Goal: Transaction & Acquisition: Purchase product/service

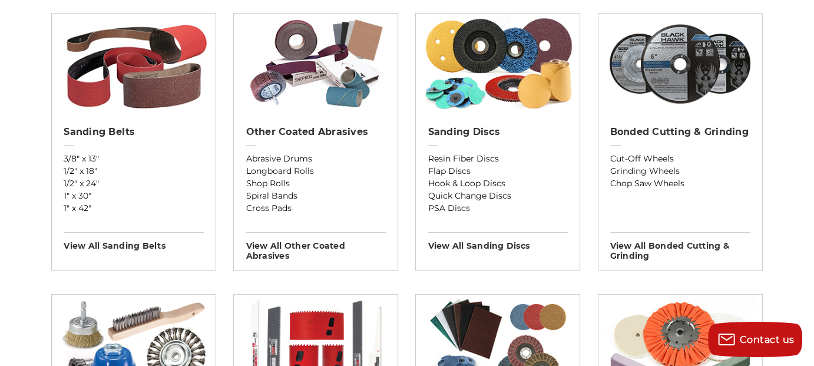
scroll to position [474, 0]
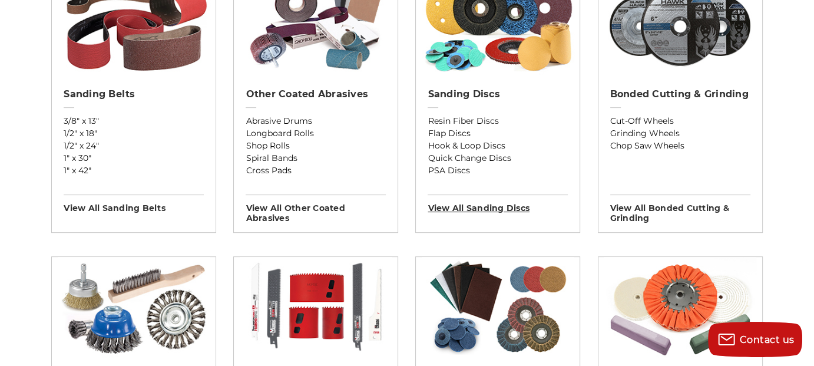
click at [509, 208] on h3 "View All sanding discs" at bounding box center [497, 203] width 140 height 19
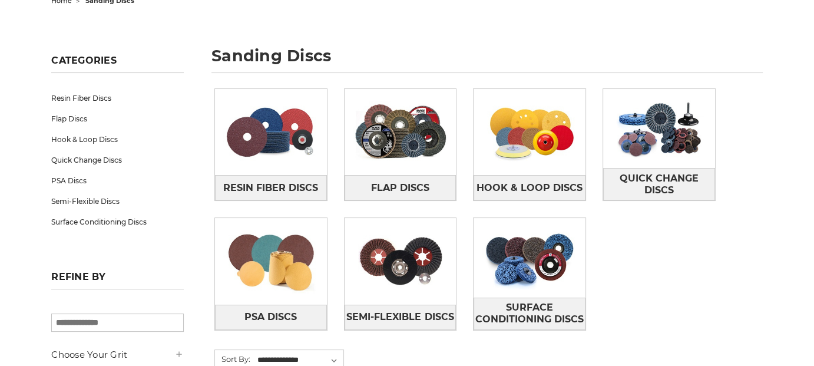
scroll to position [138, 0]
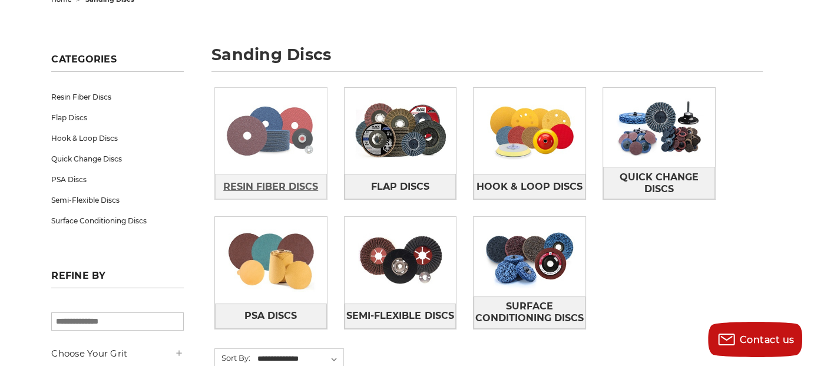
click at [313, 183] on span "Resin Fiber Discs" at bounding box center [270, 187] width 95 height 20
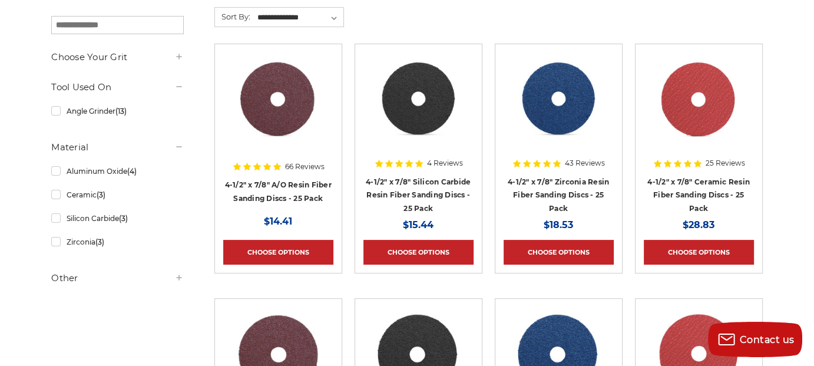
scroll to position [218, 0]
click at [548, 248] on link "Choose Options" at bounding box center [558, 252] width 110 height 25
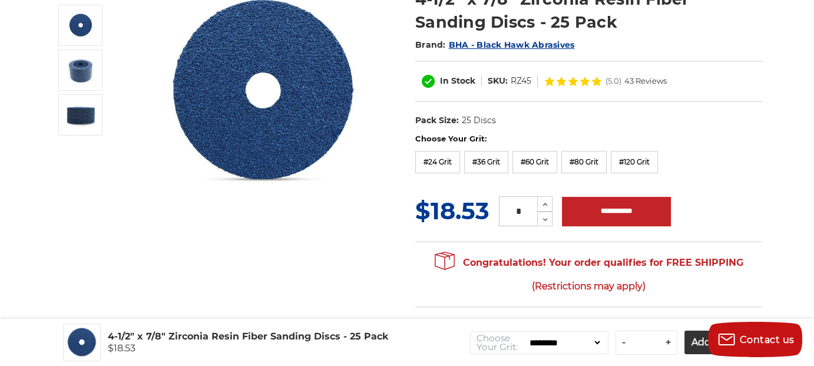
scroll to position [174, 0]
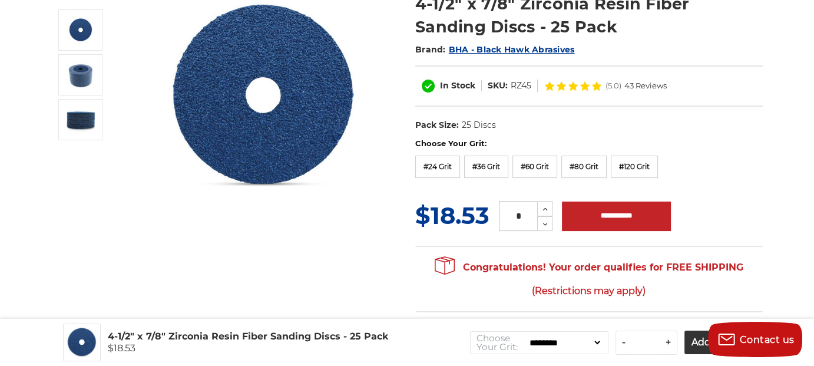
drag, startPoint x: 752, startPoint y: 337, endPoint x: 776, endPoint y: 236, distance: 103.4
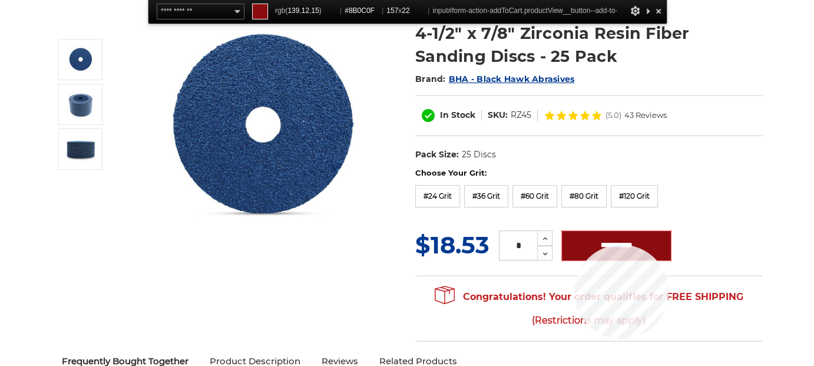
click at [574, 244] on input "**********" at bounding box center [616, 245] width 109 height 29
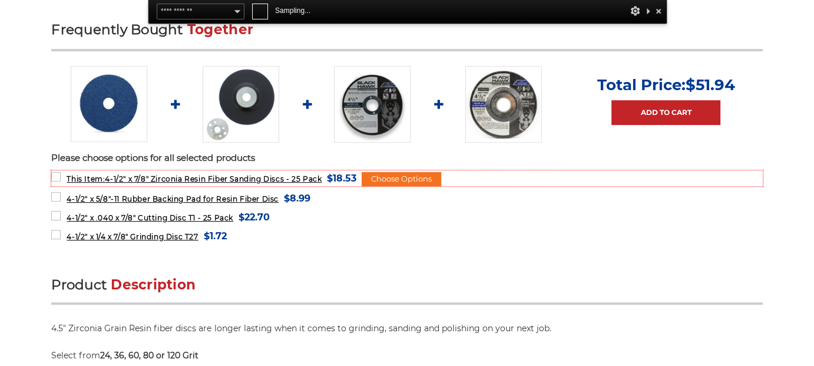
scroll to position [562, 0]
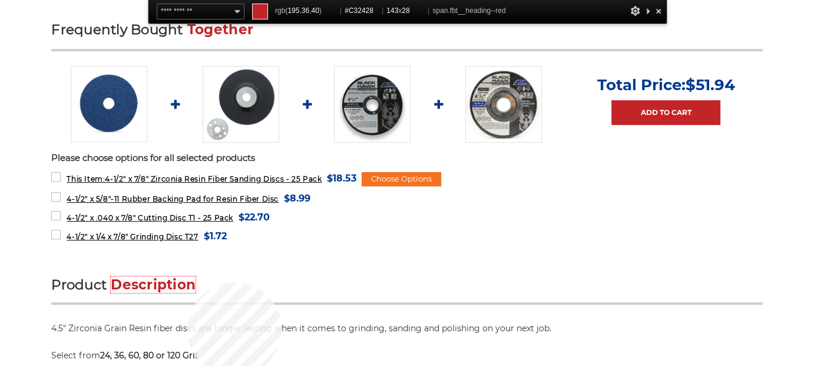
click at [187, 282] on span "Description" at bounding box center [153, 284] width 85 height 16
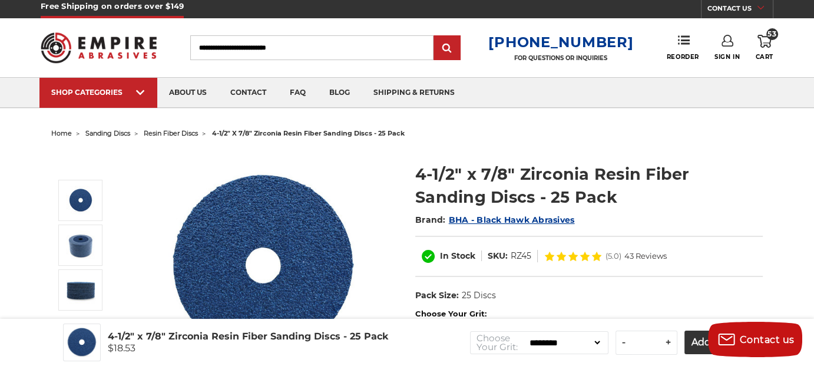
scroll to position [5, 0]
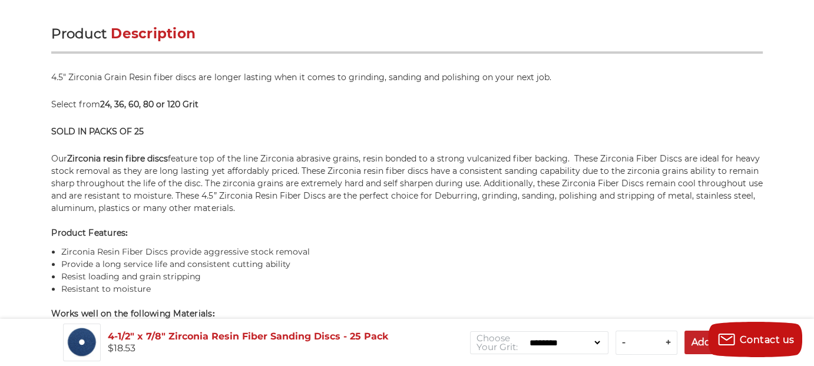
scroll to position [786, 0]
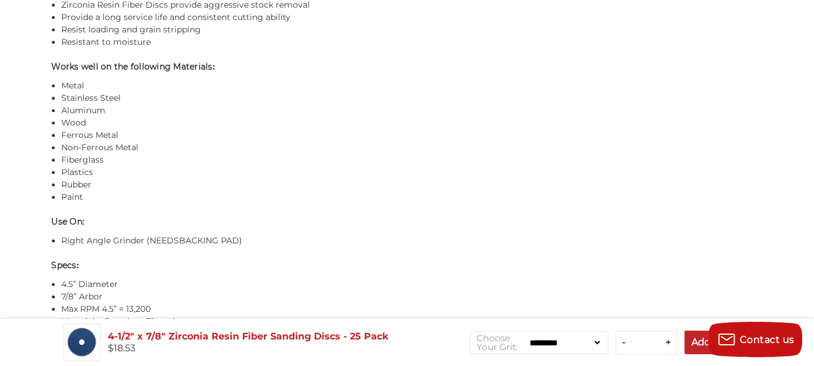
scroll to position [1032, 0]
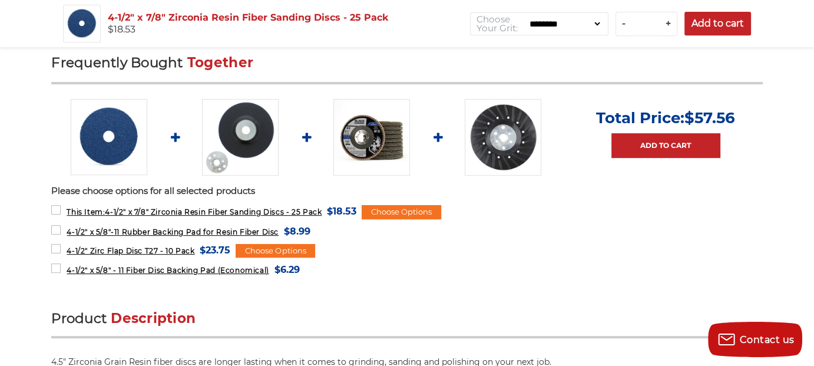
scroll to position [549, 0]
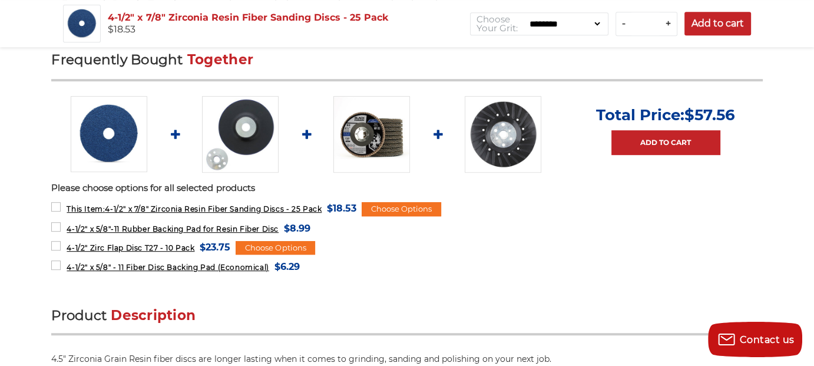
click at [595, 26] on select "******** ******** ******** ******** *********" at bounding box center [564, 23] width 75 height 19
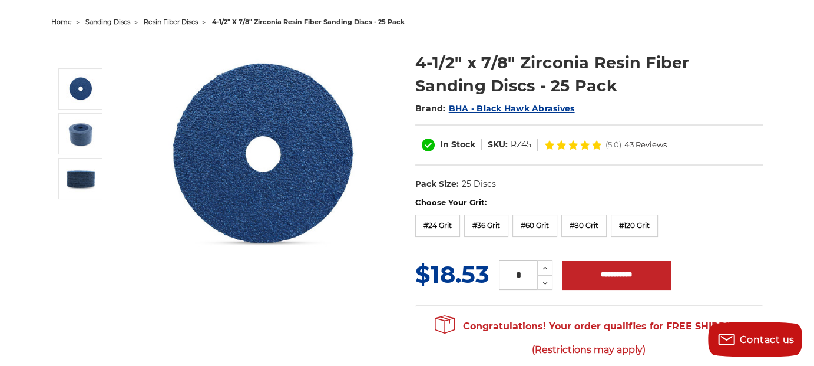
scroll to position [0, 0]
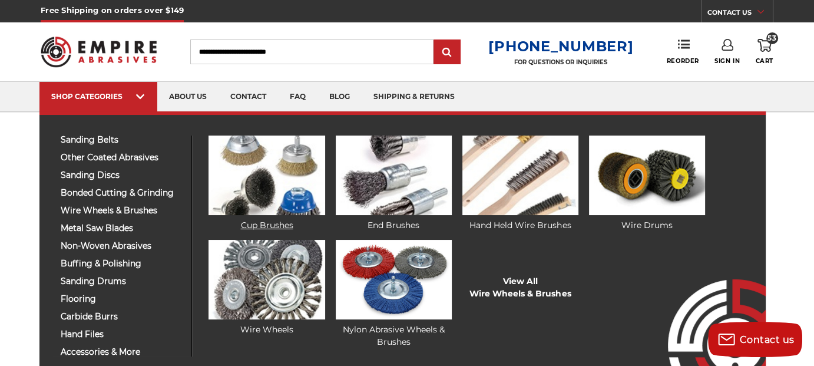
click at [276, 222] on link "Cup Brushes" at bounding box center [266, 183] width 116 height 96
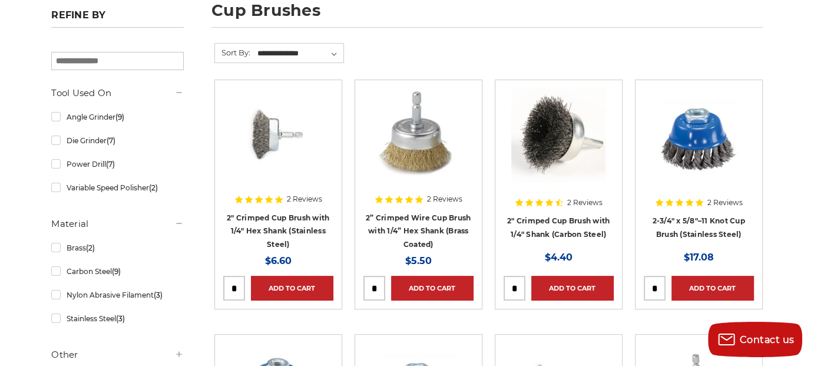
scroll to position [297, 0]
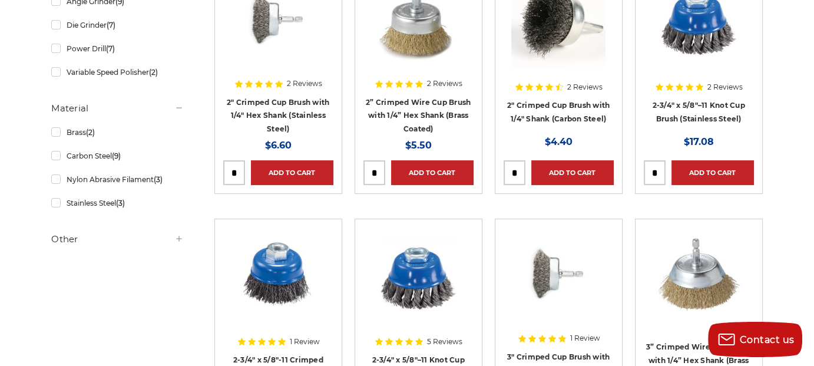
click at [413, 37] on img at bounding box center [418, 20] width 94 height 94
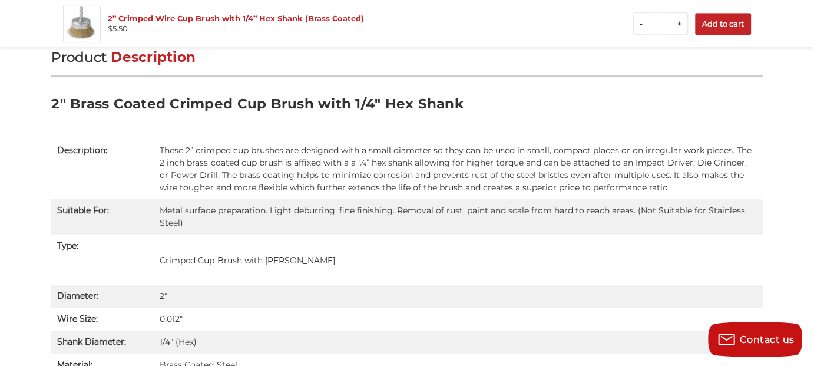
scroll to position [745, 0]
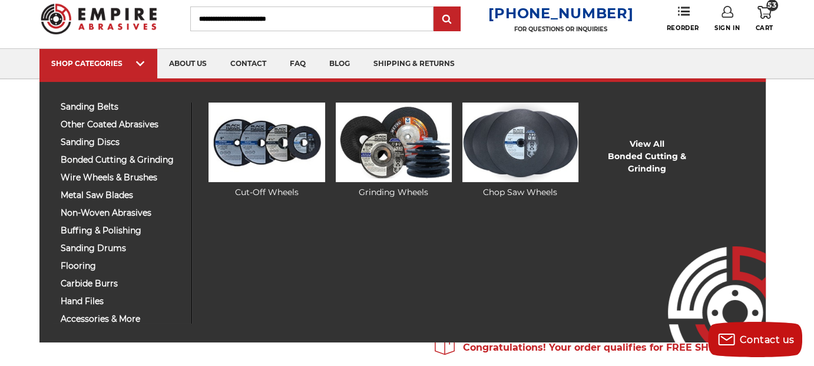
scroll to position [36, 0]
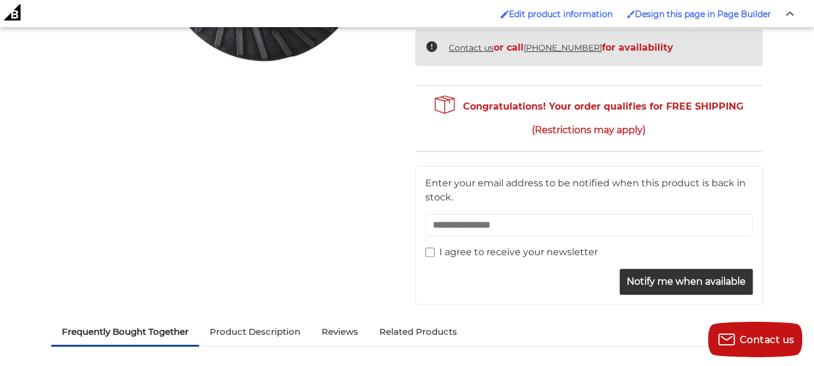
scroll to position [400, 0]
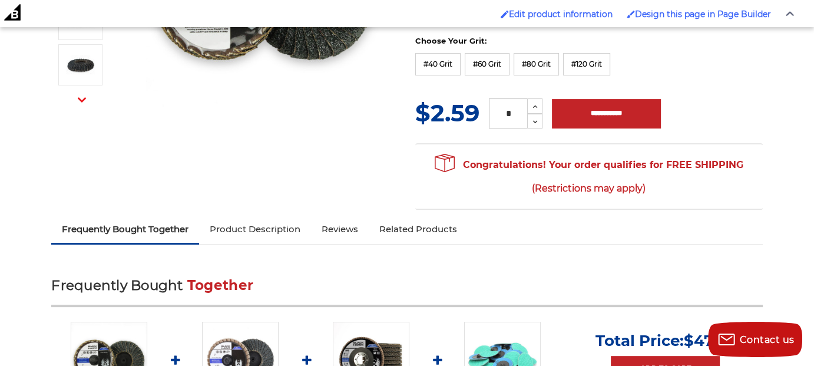
scroll to position [298, 0]
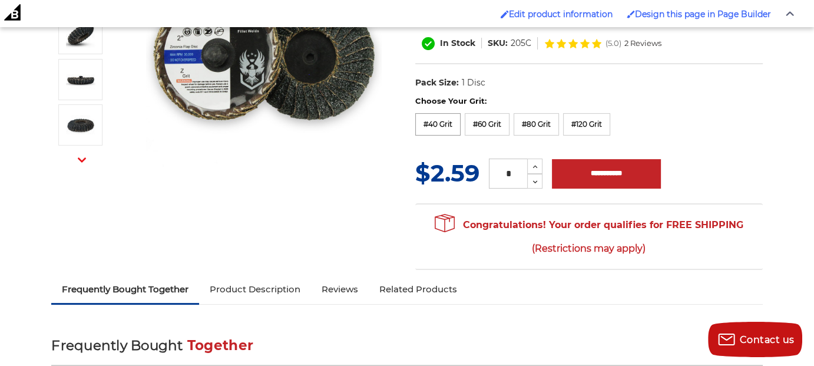
click at [453, 115] on label "#40 Grit" at bounding box center [437, 124] width 45 height 22
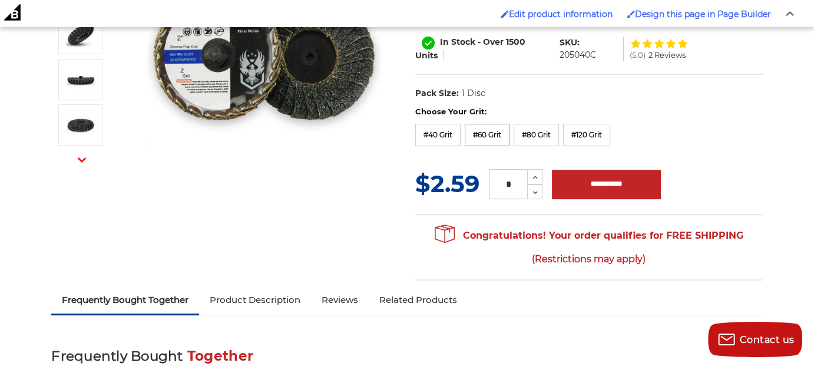
click at [488, 124] on label "#60 Grit" at bounding box center [487, 135] width 45 height 22
click at [540, 128] on label "#80 Grit" at bounding box center [535, 135] width 45 height 22
click at [592, 131] on label "#120 Grit" at bounding box center [586, 135] width 47 height 22
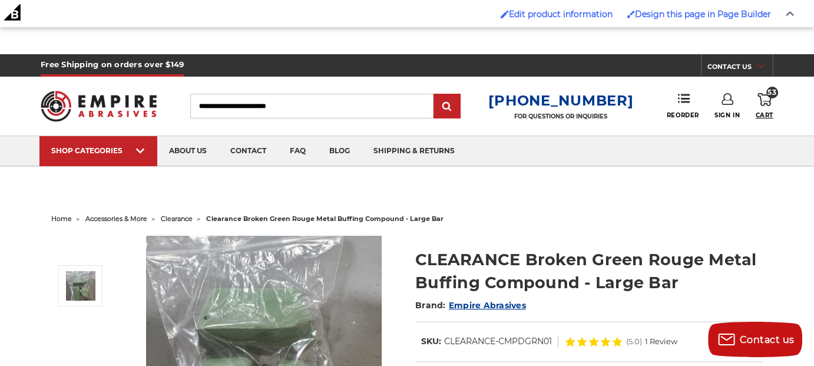
click at [765, 112] on span "Cart" at bounding box center [764, 115] width 18 height 8
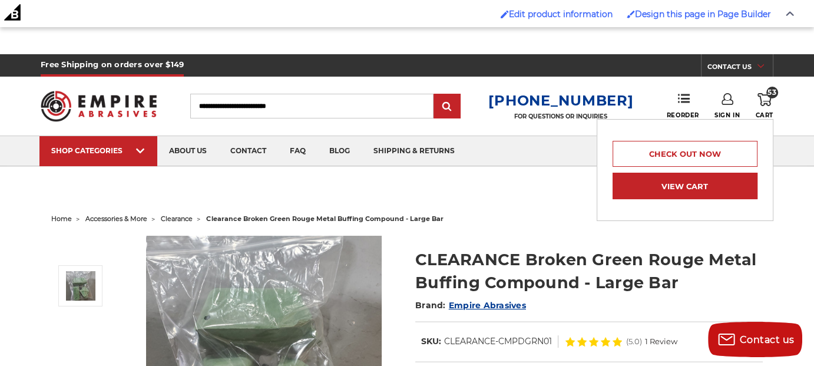
click at [721, 181] on link "View Cart" at bounding box center [684, 186] width 145 height 26
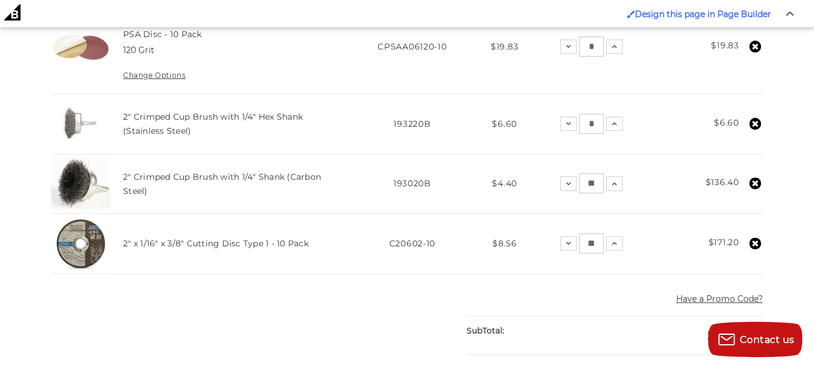
scroll to position [435, 0]
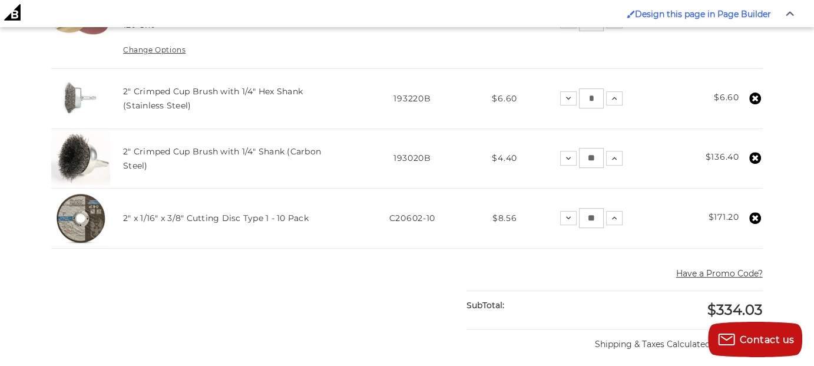
click at [752, 213] on icon at bounding box center [755, 218] width 12 height 12
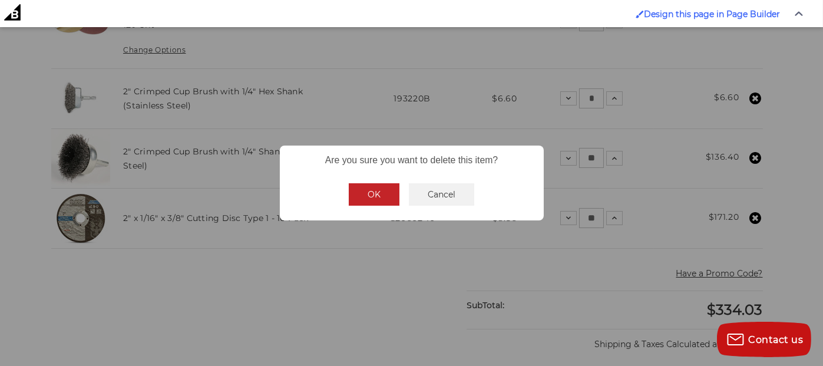
click at [383, 191] on button "OK" at bounding box center [374, 194] width 51 height 22
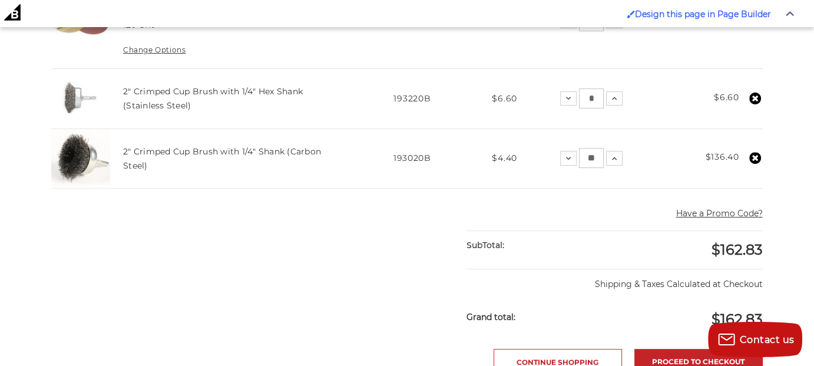
click at [752, 154] on use at bounding box center [755, 158] width 12 height 12
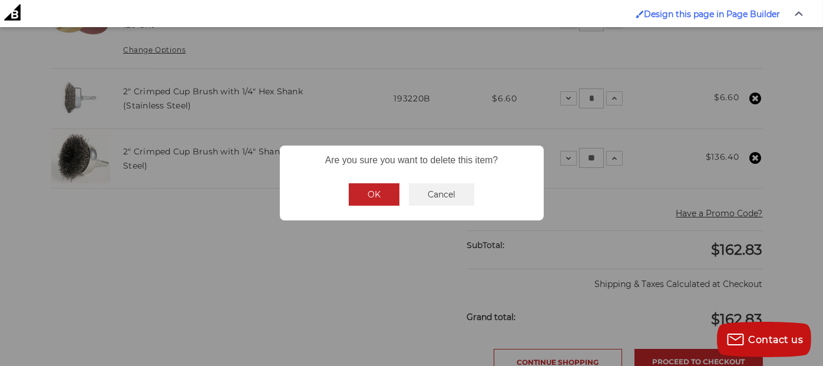
click at [369, 198] on button "OK" at bounding box center [374, 194] width 51 height 22
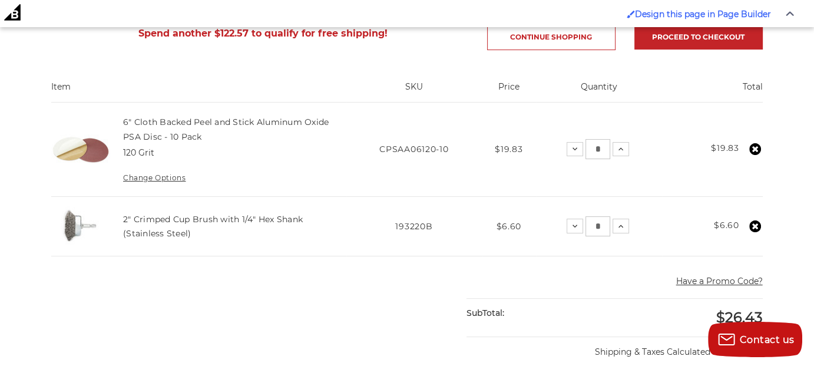
scroll to position [180, 0]
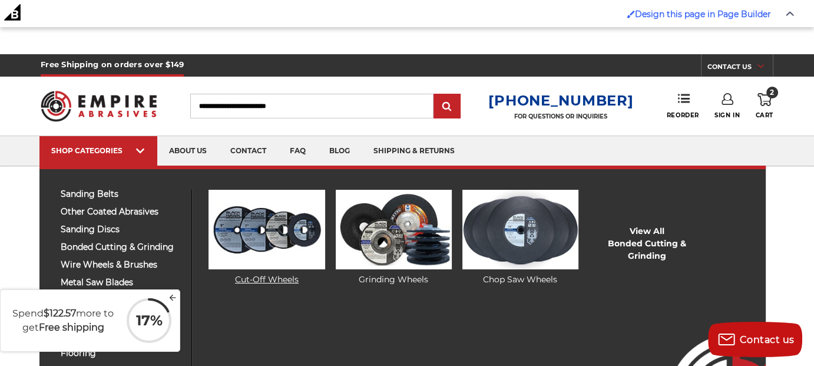
click at [264, 276] on link "Cut-Off Wheels" at bounding box center [266, 238] width 116 height 96
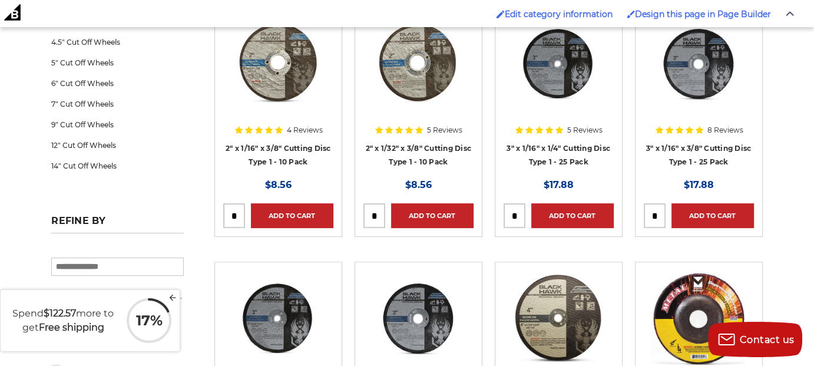
scroll to position [402, 0]
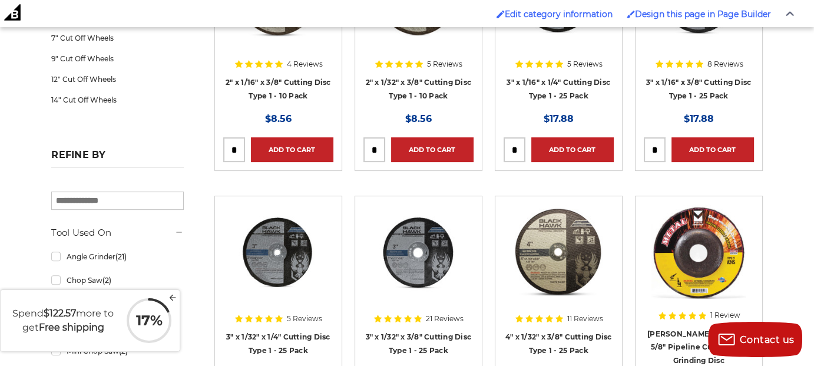
click at [510, 142] on input "tel" at bounding box center [514, 150] width 21 height 24
type input "**"
click at [579, 144] on link "Add to Cart" at bounding box center [572, 149] width 82 height 25
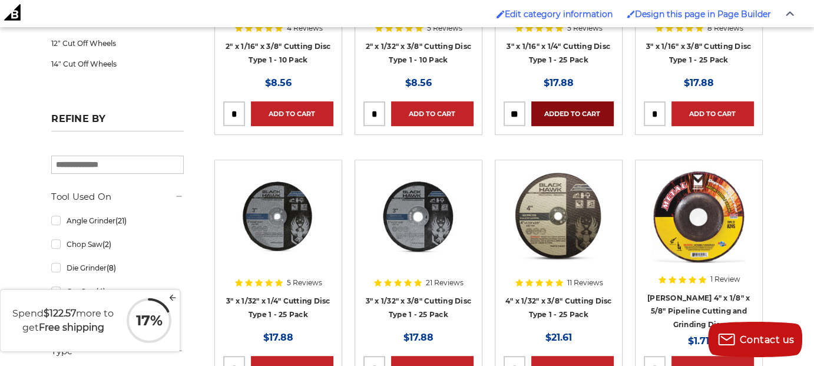
scroll to position [420, 0]
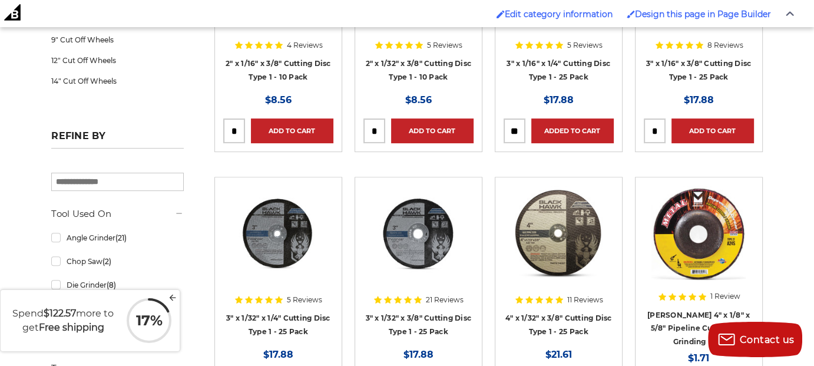
click at [374, 128] on input "tel" at bounding box center [374, 131] width 21 height 24
click at [375, 128] on input "tel" at bounding box center [374, 131] width 21 height 24
type input "*"
click at [427, 128] on link "Add to Cart" at bounding box center [432, 130] width 82 height 25
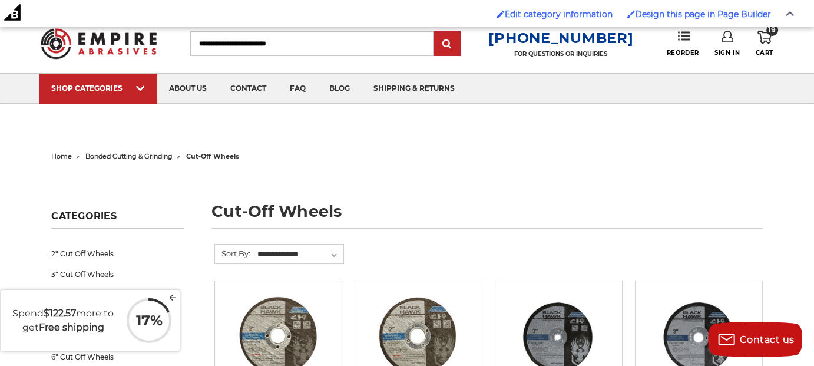
scroll to position [0, 0]
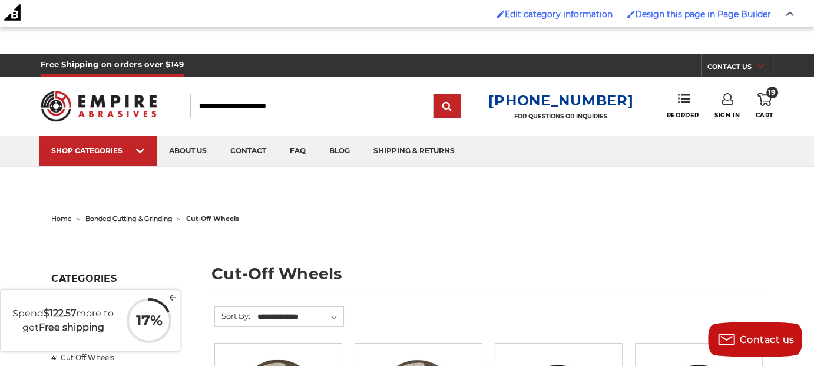
click at [771, 115] on span "Cart" at bounding box center [764, 115] width 18 height 8
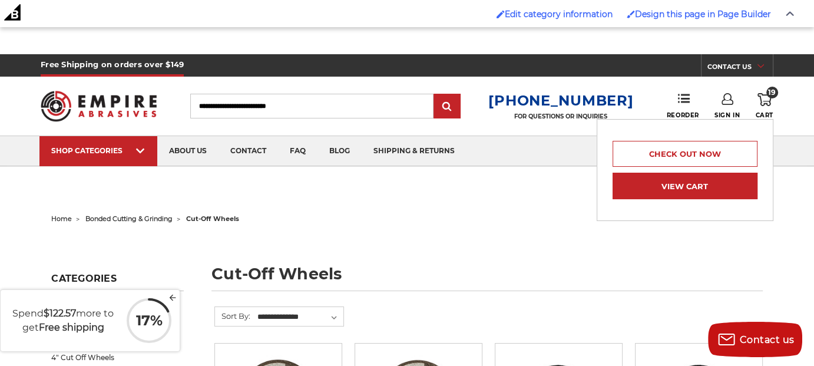
click at [701, 187] on link "View Cart" at bounding box center [684, 186] width 145 height 26
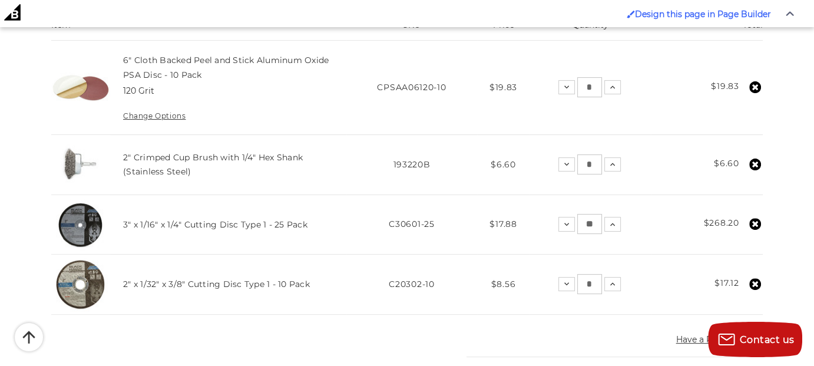
scroll to position [417, 0]
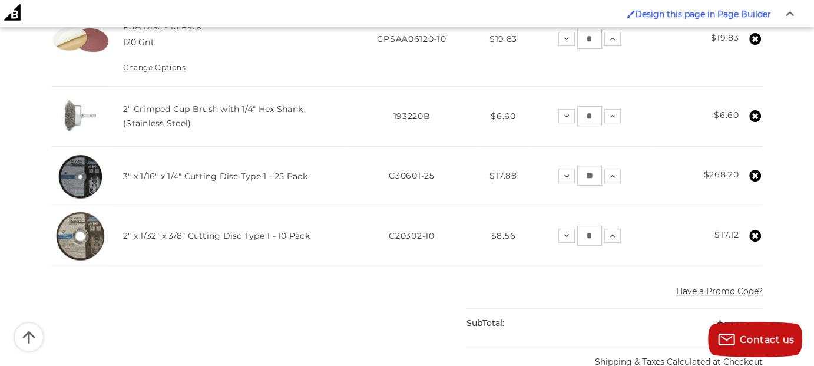
click at [28, 337] on icon at bounding box center [28, 336] width 12 height 12
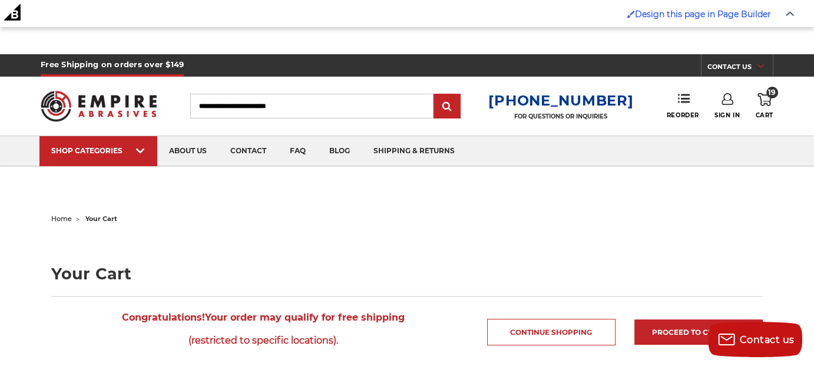
scroll to position [0, 0]
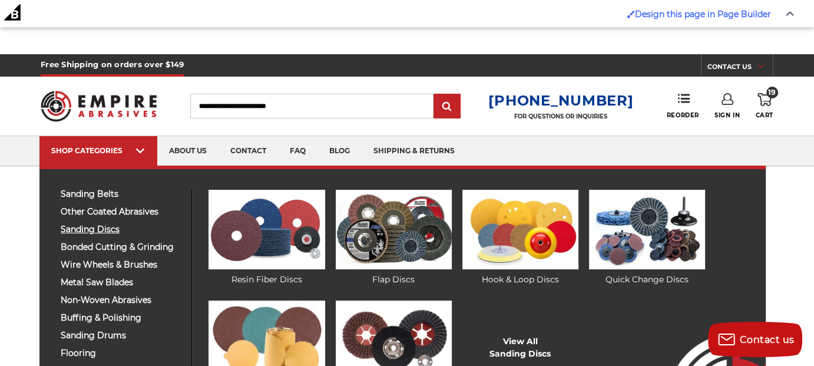
click at [113, 231] on span "sanding discs" at bounding box center [122, 229] width 122 height 9
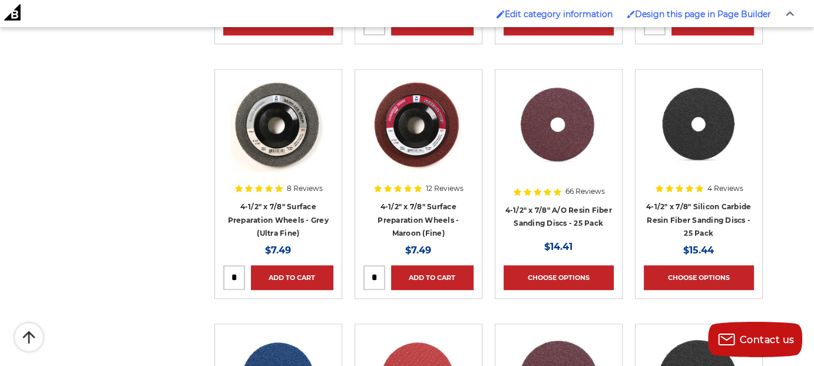
scroll to position [1044, 0]
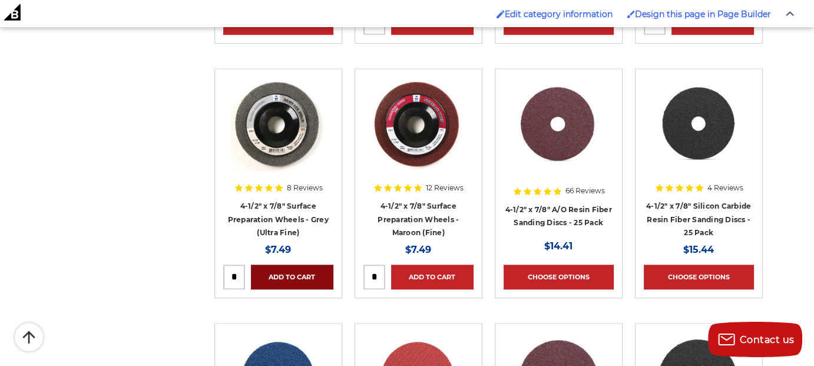
click at [295, 279] on link "Add to Cart" at bounding box center [292, 276] width 82 height 25
click at [276, 137] on img at bounding box center [278, 124] width 94 height 94
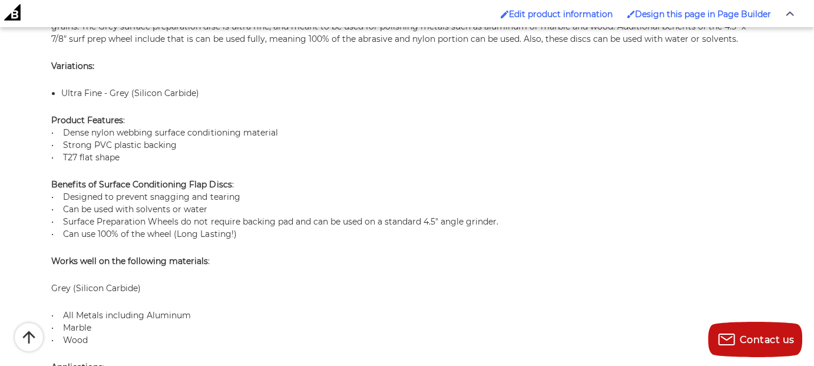
scroll to position [1129, 0]
